Goal: Task Accomplishment & Management: Complete application form

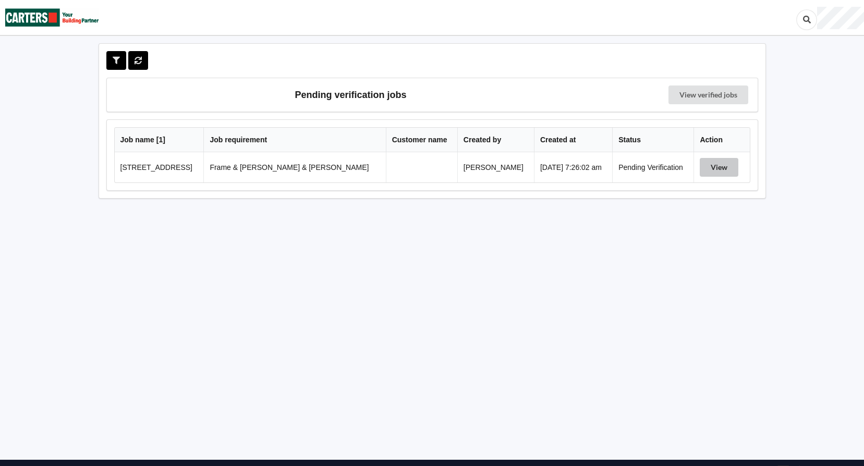
click at [716, 172] on button "View" at bounding box center [719, 167] width 39 height 19
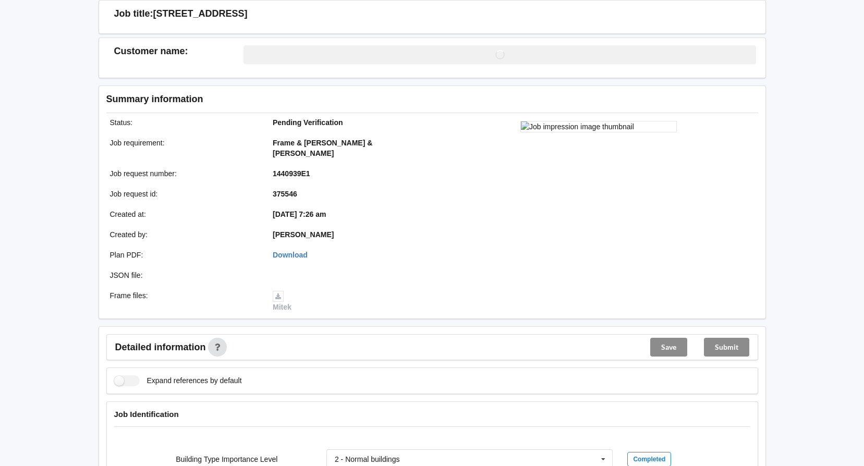
scroll to position [209, 0]
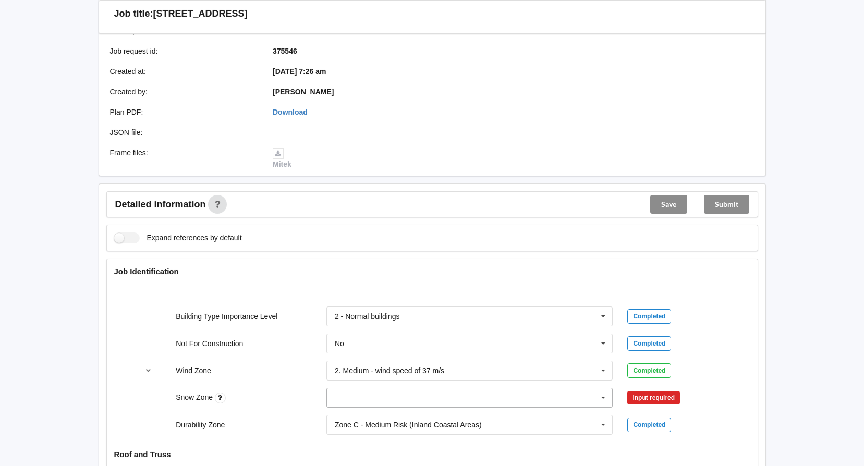
click at [600, 389] on icon at bounding box center [603, 397] width 16 height 19
click at [358, 272] on div "N0" at bounding box center [470, 281] width 286 height 19
click at [668, 390] on button "Confirm input" at bounding box center [658, 398] width 62 height 17
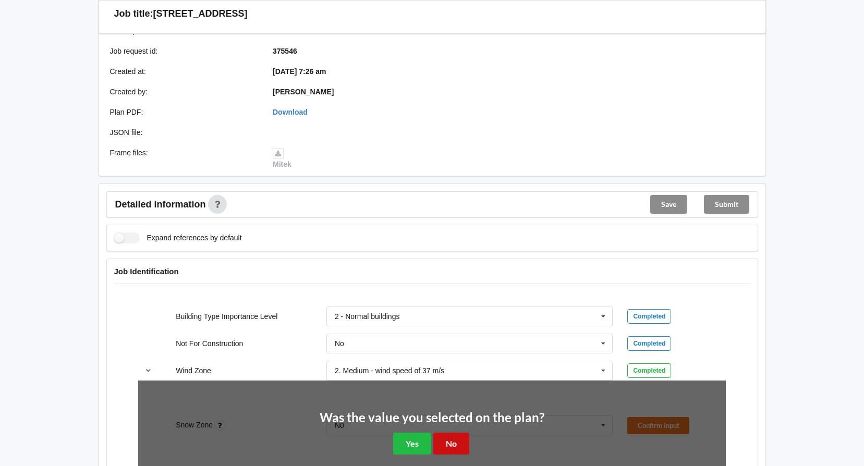
click at [449, 434] on button "No" at bounding box center [451, 443] width 36 height 21
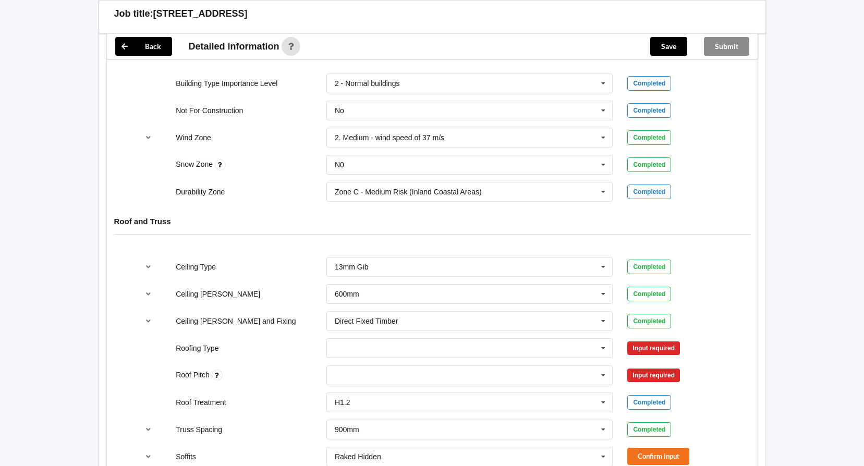
scroll to position [469, 0]
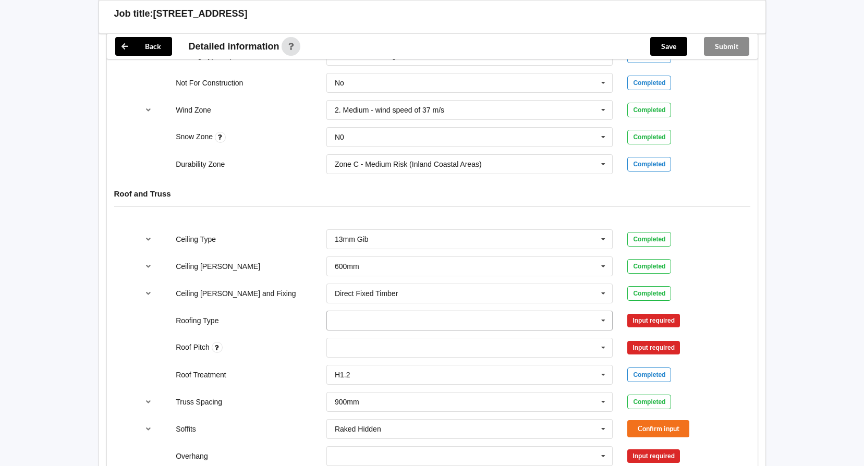
click at [453, 314] on input "text" at bounding box center [470, 320] width 286 height 19
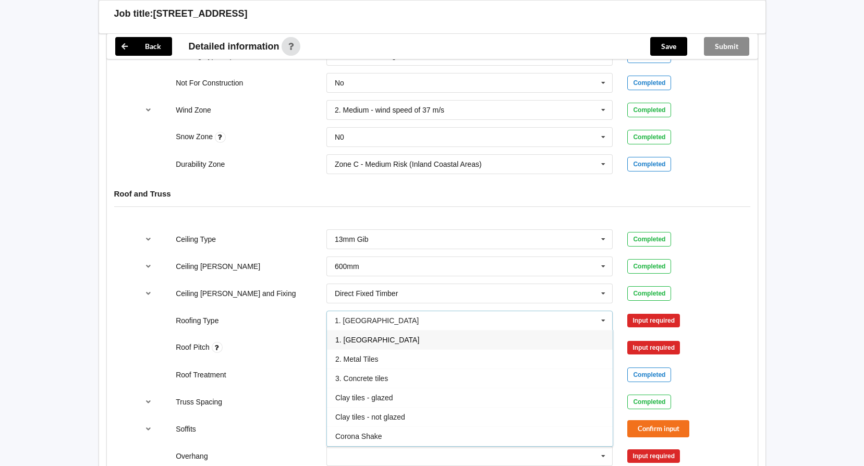
click at [358, 336] on span "1. [GEOGRAPHIC_DATA]" at bounding box center [377, 340] width 84 height 8
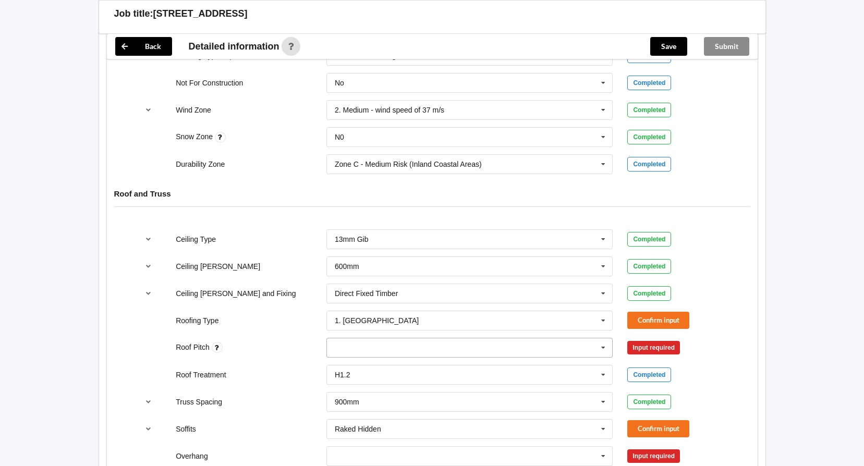
click at [419, 338] on div "None" at bounding box center [469, 348] width 287 height 20
type input "7"
click at [358, 357] on div "Add 7" at bounding box center [470, 366] width 286 height 19
type input "4"
click at [367, 357] on div "Add 4" at bounding box center [470, 366] width 286 height 19
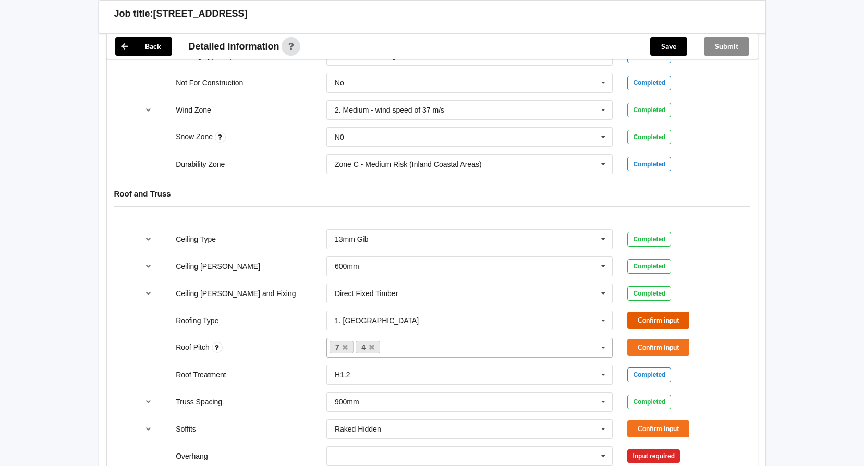
click at [647, 312] on button "Confirm input" at bounding box center [658, 320] width 62 height 17
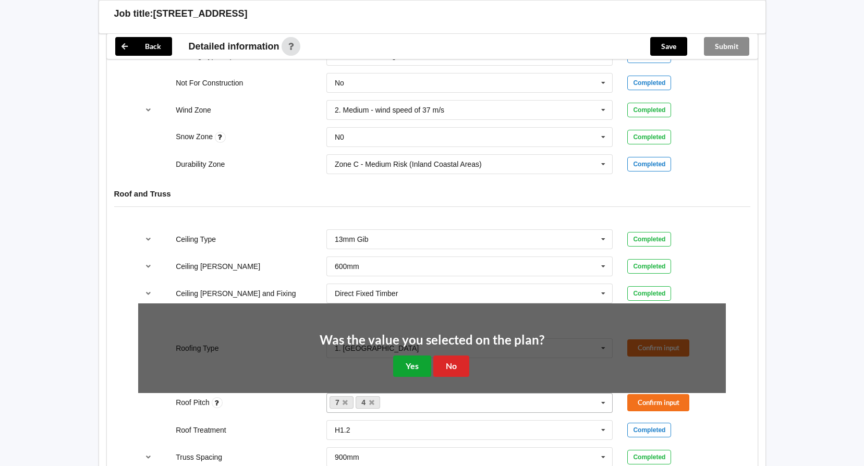
click at [411, 357] on button "Yes" at bounding box center [412, 366] width 38 height 21
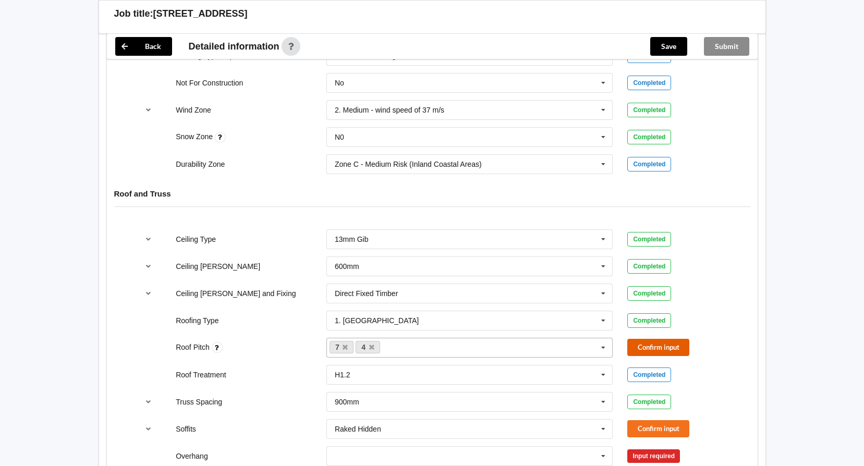
click at [645, 339] on button "Confirm input" at bounding box center [658, 347] width 62 height 17
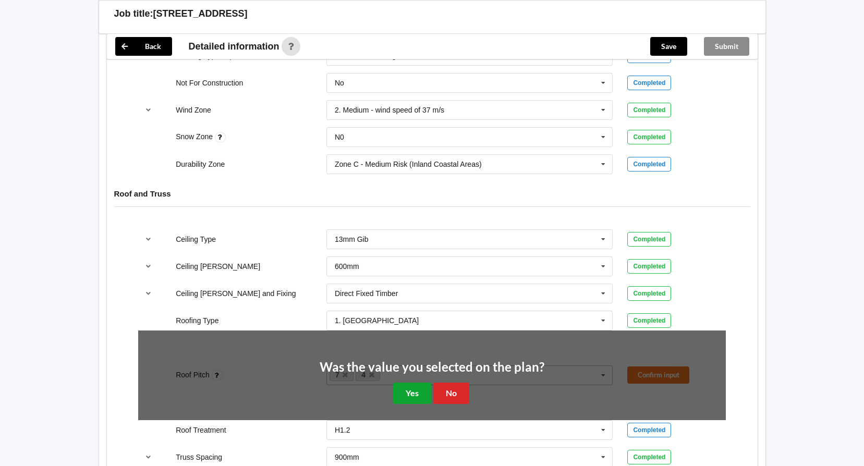
click at [410, 383] on button "Yes" at bounding box center [412, 393] width 38 height 21
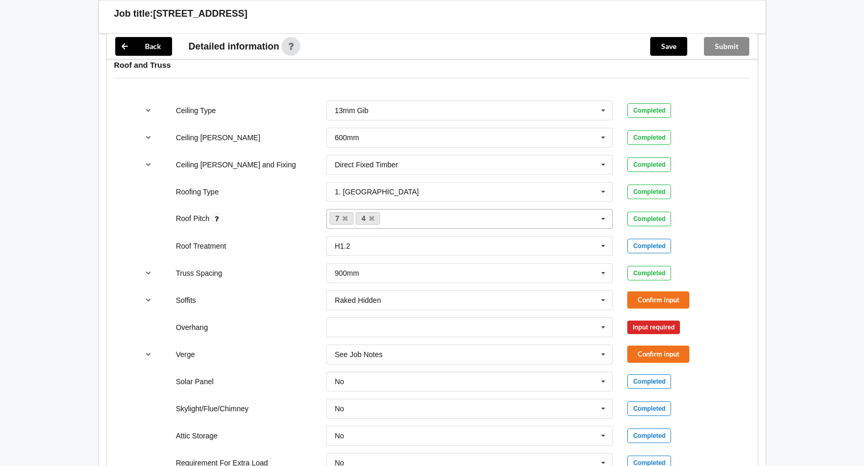
scroll to position [626, 0]
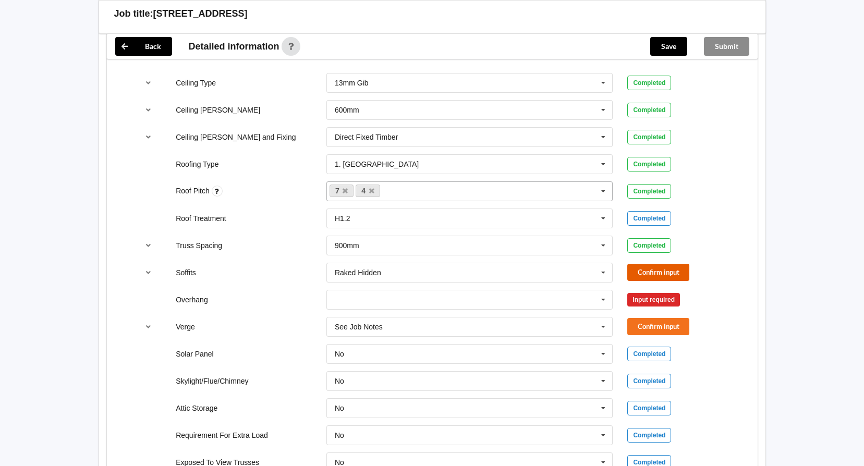
click at [651, 264] on button "Confirm input" at bounding box center [658, 272] width 62 height 17
click at [606, 290] on icon at bounding box center [603, 299] width 16 height 19
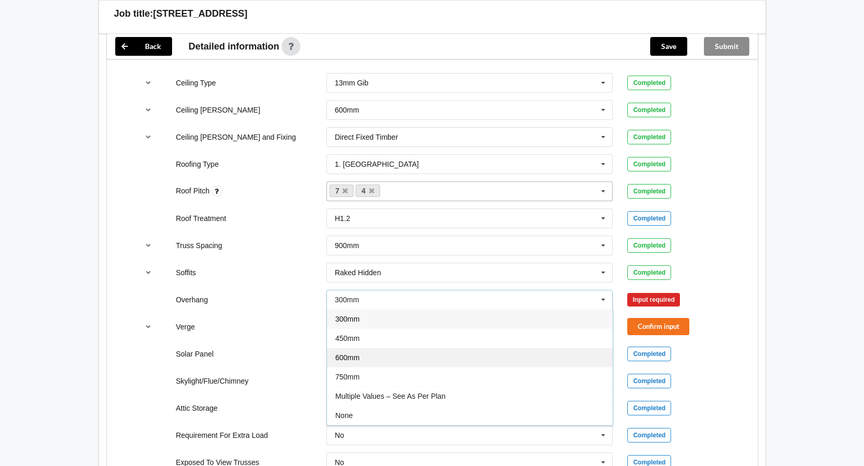
click at [357, 354] on span "600mm" at bounding box center [347, 358] width 25 height 8
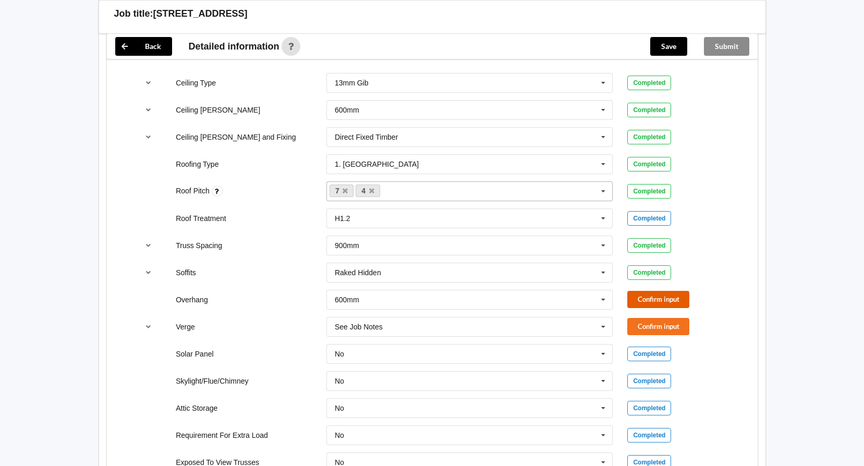
click at [643, 291] on button "Confirm input" at bounding box center [658, 299] width 62 height 17
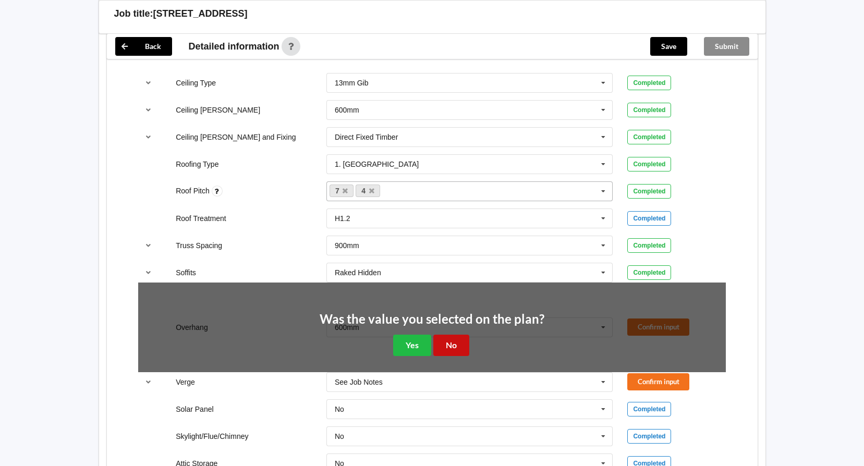
click at [458, 337] on button "No" at bounding box center [451, 345] width 36 height 21
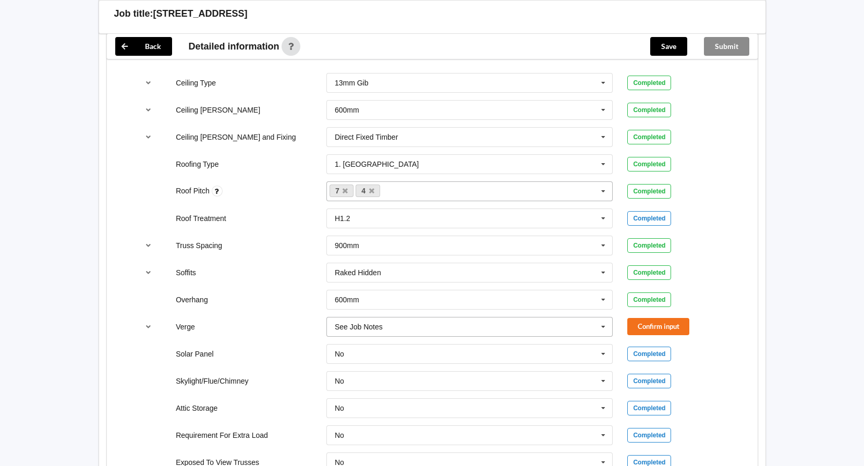
click at [602, 318] on icon at bounding box center [603, 327] width 16 height 19
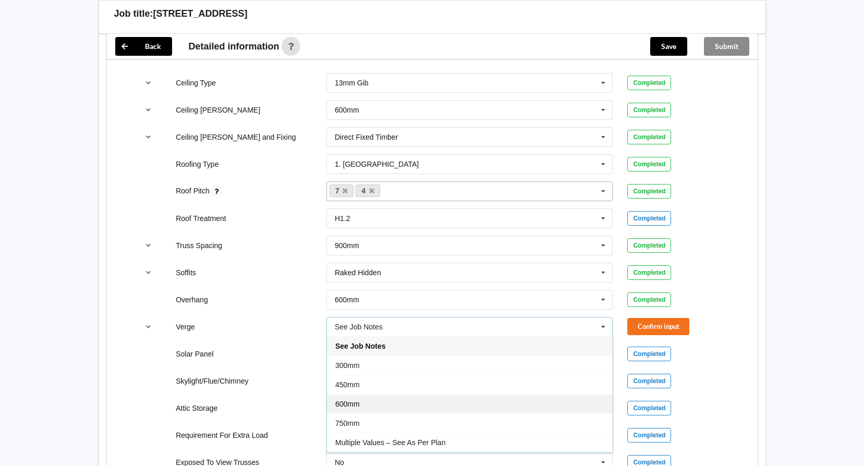
click at [347, 400] on span "600mm" at bounding box center [347, 404] width 25 height 8
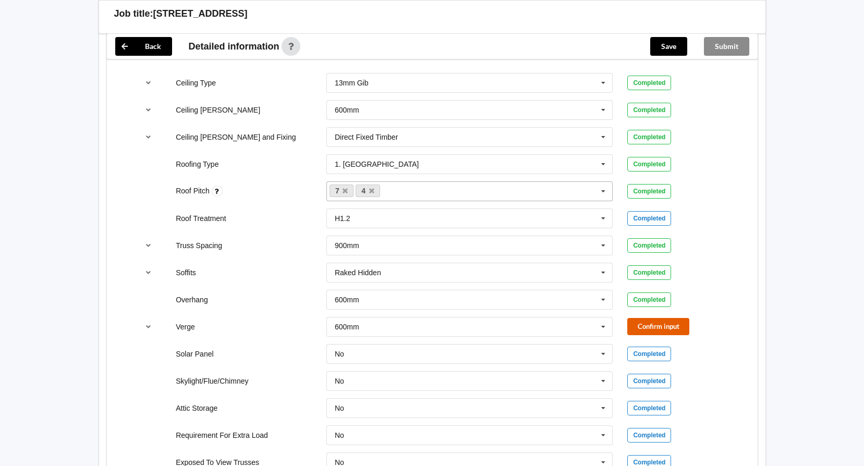
click at [653, 318] on button "Confirm input" at bounding box center [658, 326] width 62 height 17
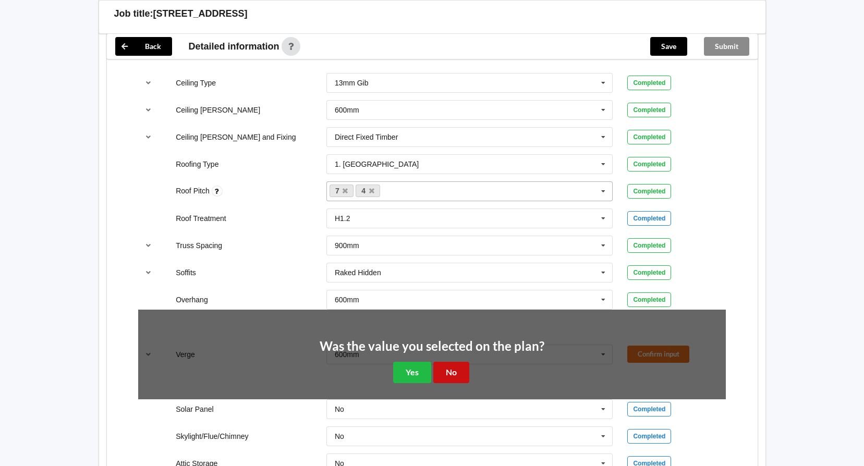
click at [449, 362] on button "No" at bounding box center [451, 372] width 36 height 21
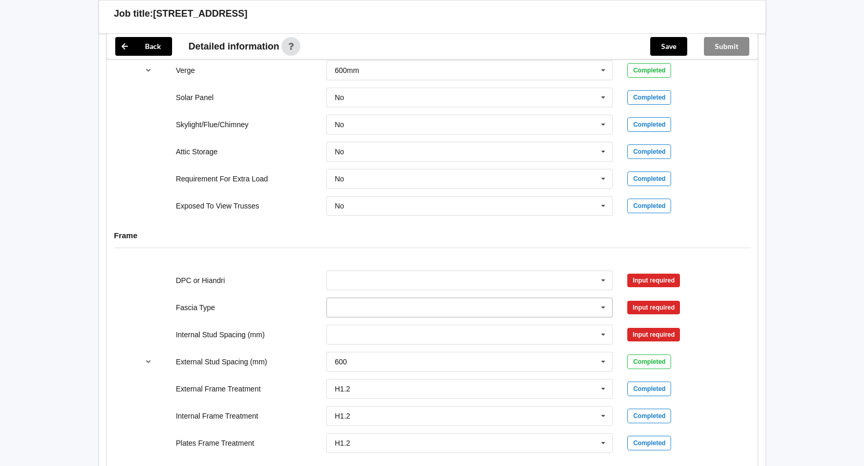
scroll to position [886, 0]
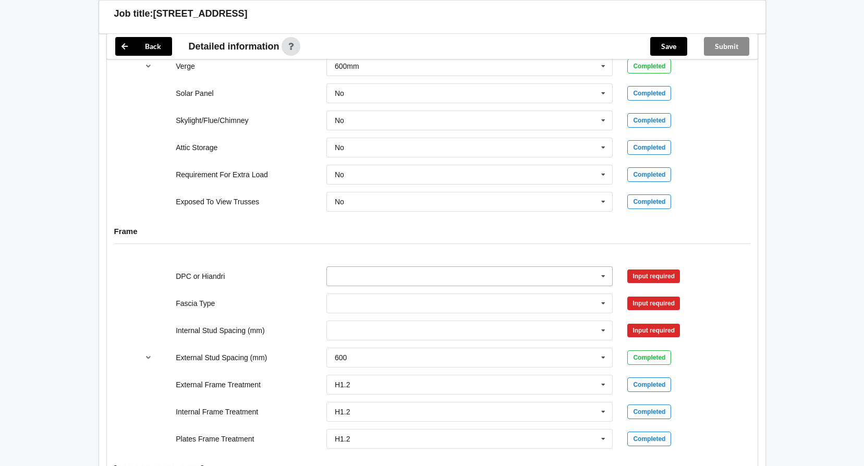
click at [604, 267] on icon at bounding box center [603, 276] width 16 height 19
click at [361, 291] on span "DPC Fitted" at bounding box center [352, 295] width 35 height 8
click at [647, 267] on button "Confirm input" at bounding box center [658, 275] width 62 height 17
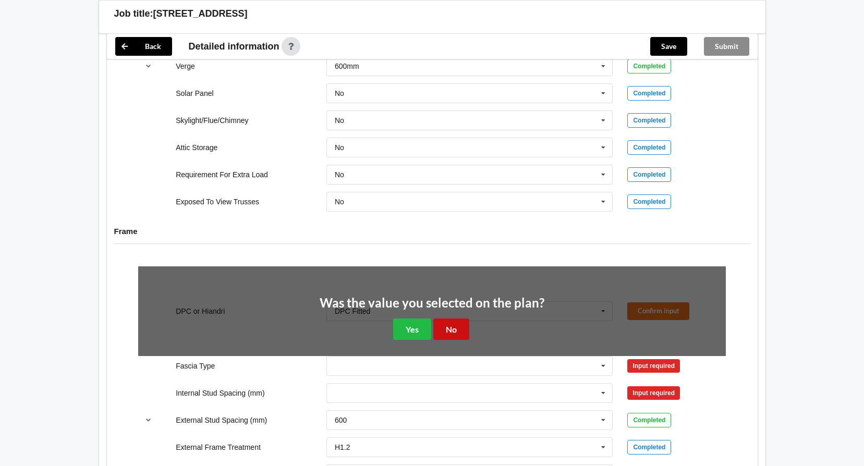
click at [452, 320] on button "No" at bounding box center [451, 329] width 36 height 21
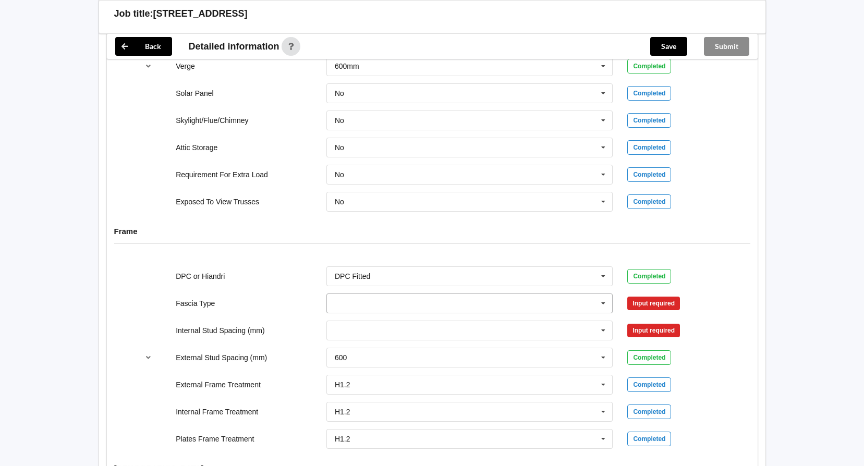
click at [541, 294] on input "text" at bounding box center [470, 303] width 286 height 19
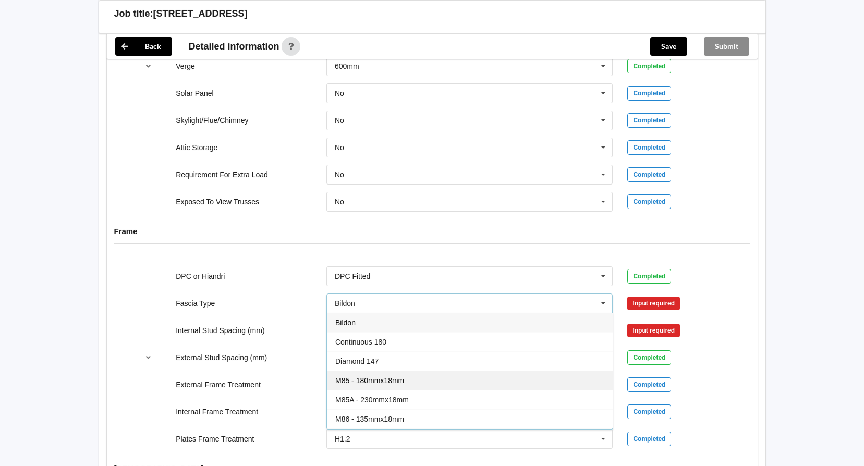
click at [369, 376] on span "M85 - 180mmx18mm" at bounding box center [369, 380] width 69 height 8
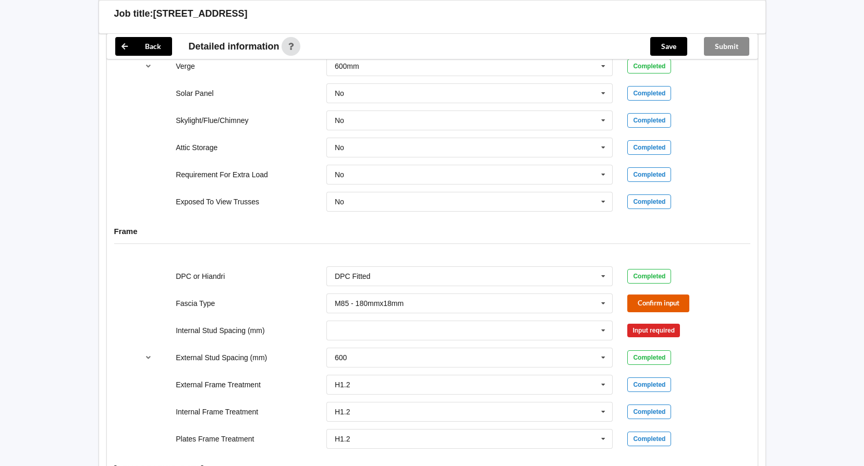
click at [649, 295] on button "Confirm input" at bounding box center [658, 303] width 62 height 17
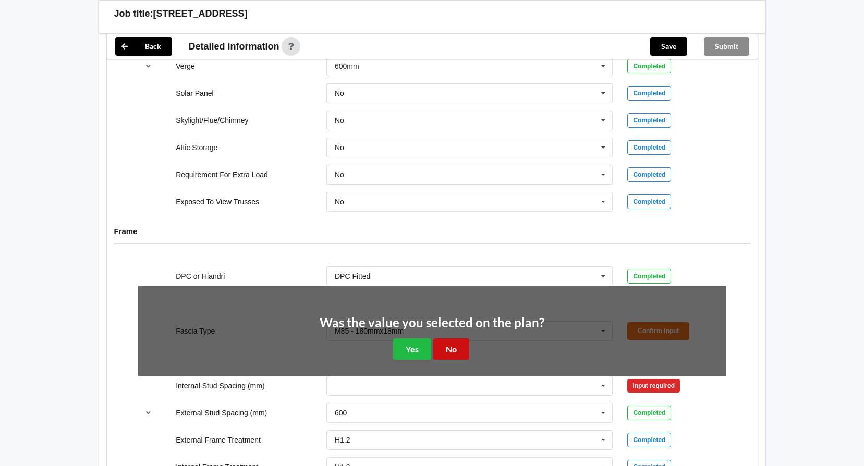
click at [441, 338] on button "No" at bounding box center [451, 348] width 36 height 21
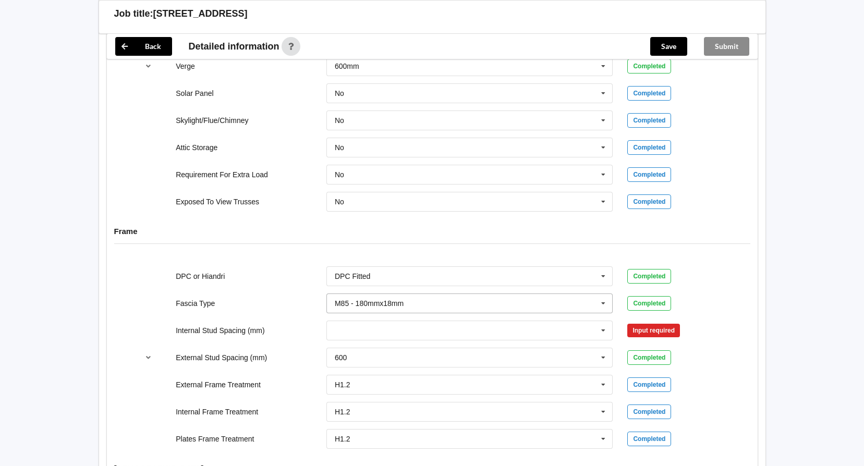
click at [445, 295] on input "text" at bounding box center [470, 303] width 286 height 19
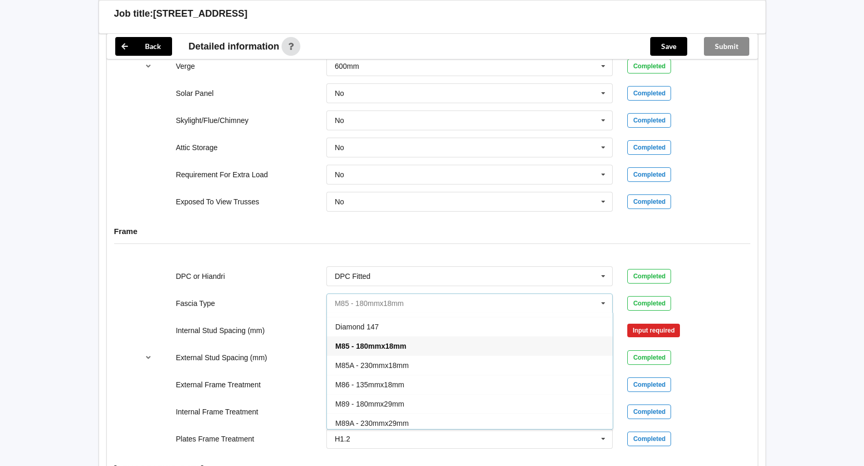
scroll to position [52, 0]
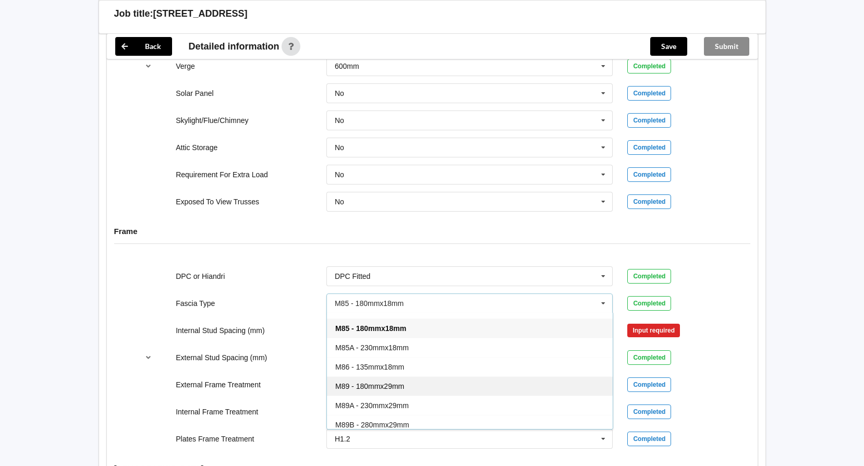
click at [380, 382] on span "M89 - 180mmx29mm" at bounding box center [369, 386] width 69 height 8
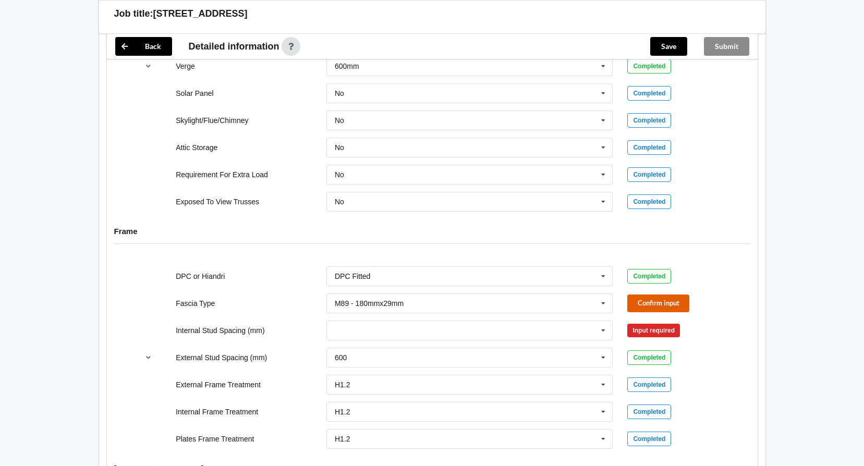
click at [659, 295] on button "Confirm input" at bounding box center [658, 303] width 62 height 17
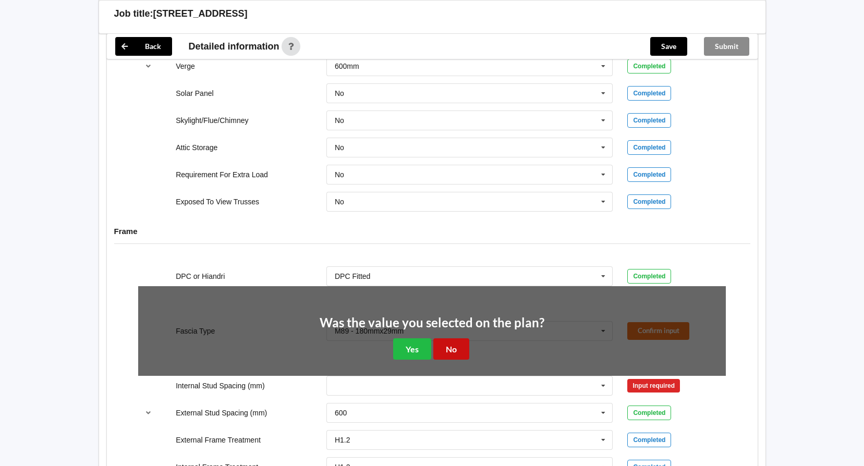
click at [443, 338] on button "No" at bounding box center [451, 348] width 36 height 21
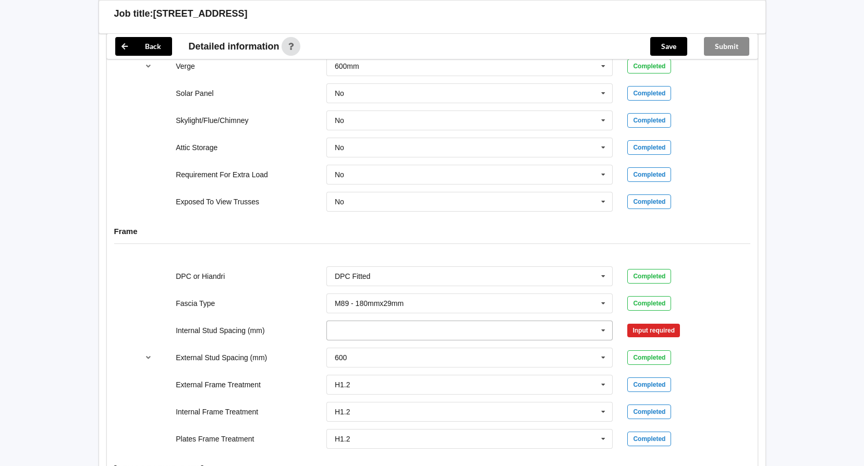
click at [440, 322] on input "text" at bounding box center [470, 330] width 286 height 19
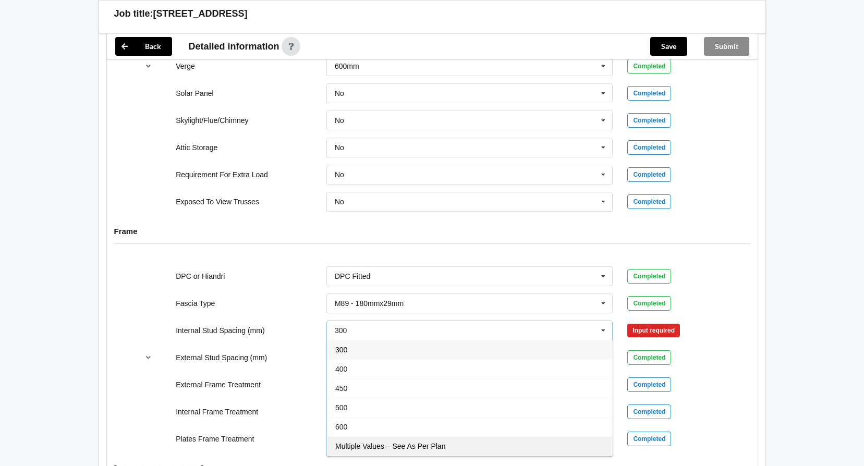
click at [381, 442] on span "Multiple Values – See As Per Plan" at bounding box center [390, 446] width 110 height 8
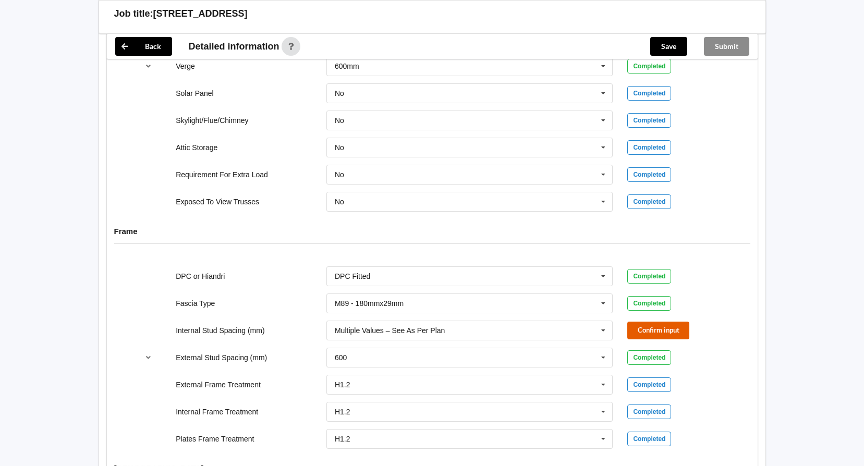
click at [652, 322] on button "Confirm input" at bounding box center [658, 330] width 62 height 17
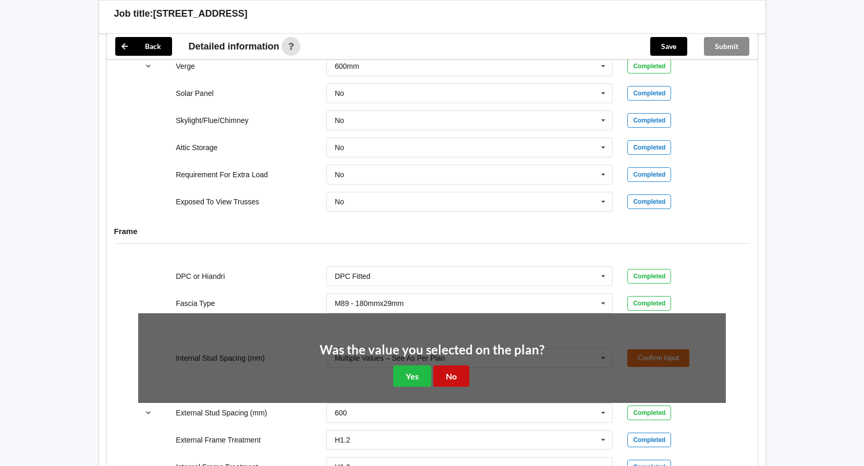
click at [451, 371] on button "No" at bounding box center [451, 376] width 36 height 21
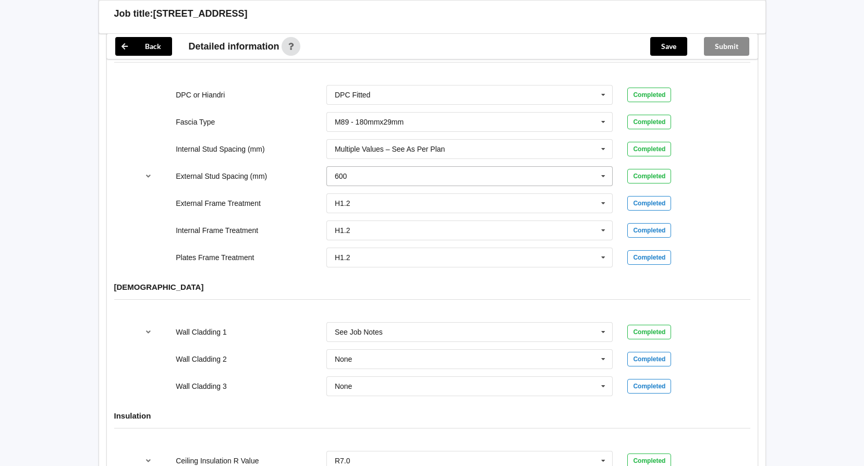
scroll to position [1095, 0]
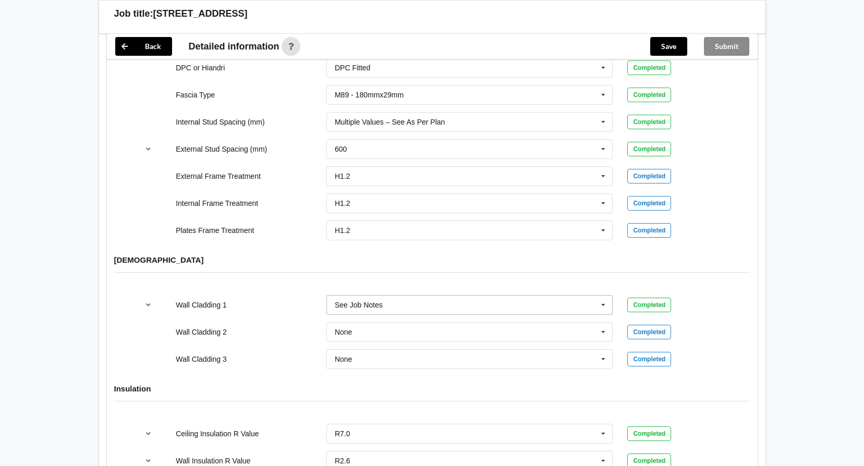
click at [606, 296] on icon at bounding box center [603, 305] width 16 height 19
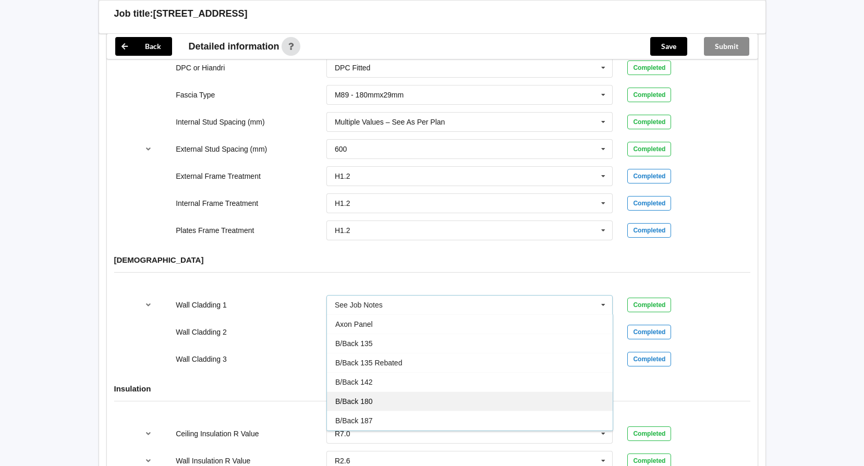
click at [370, 397] on span "B/Back 180" at bounding box center [354, 401] width 38 height 8
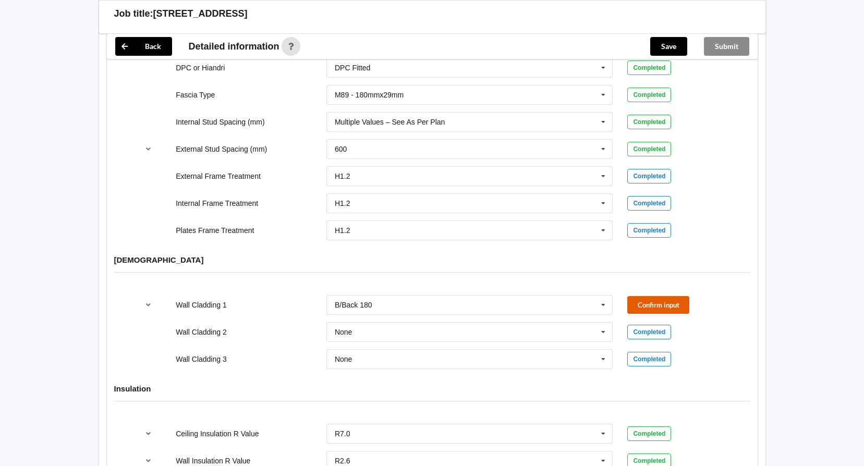
click at [659, 296] on button "Confirm input" at bounding box center [658, 304] width 62 height 17
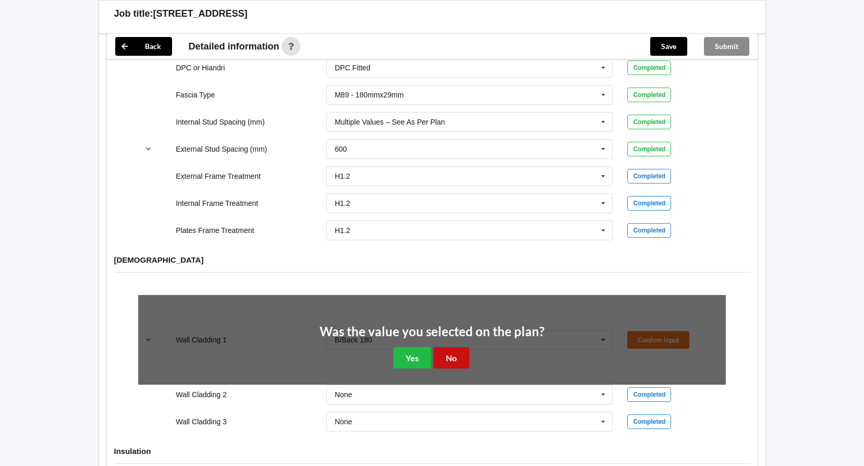
click at [457, 347] on button "No" at bounding box center [451, 357] width 36 height 21
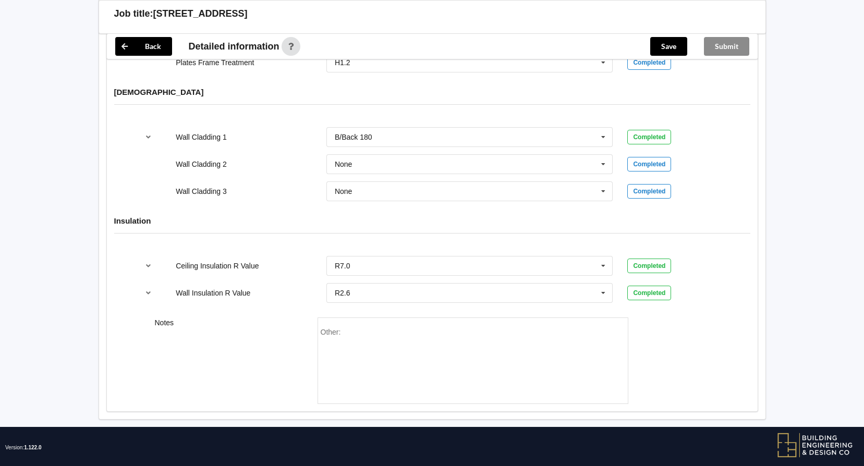
scroll to position [1266, 0]
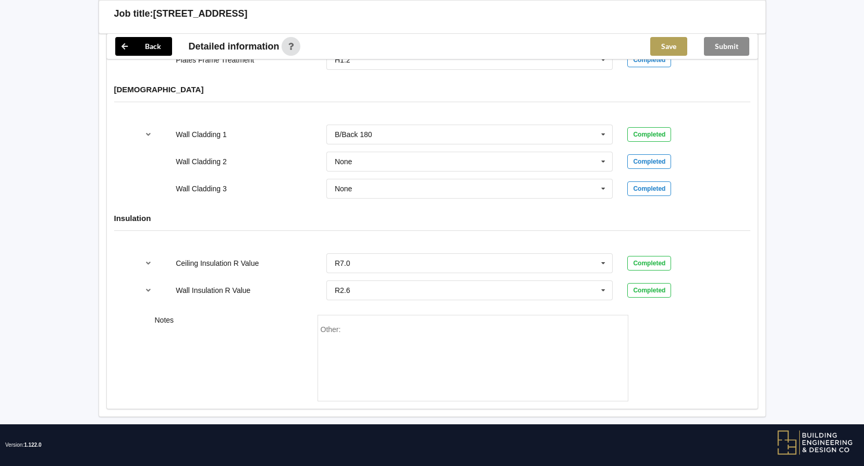
click at [673, 47] on button "Save" at bounding box center [668, 46] width 37 height 19
click at [725, 47] on button "Submit" at bounding box center [726, 46] width 45 height 19
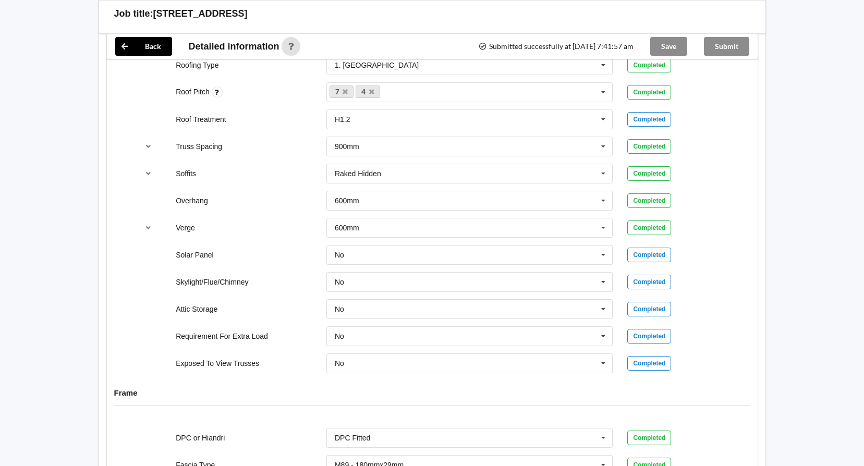
scroll to position [834, 0]
